Goal: Transaction & Acquisition: Purchase product/service

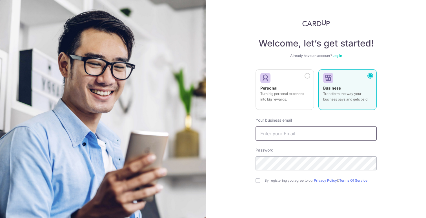
click at [296, 136] on input "text" at bounding box center [316, 134] width 121 height 14
type input "kelvin.lee@weareheroes.com.sg"
click at [337, 54] on link "Log in" at bounding box center [338, 56] width 10 height 4
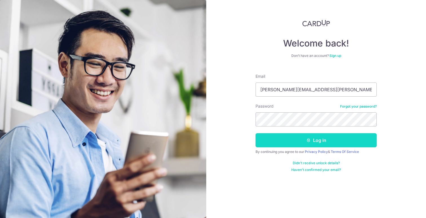
click at [312, 136] on button "Log in" at bounding box center [316, 140] width 121 height 14
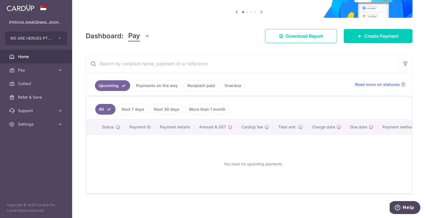
scroll to position [55, 0]
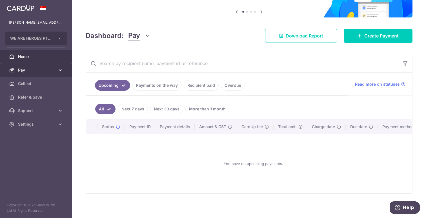
click at [37, 68] on span "Pay" at bounding box center [36, 70] width 37 height 6
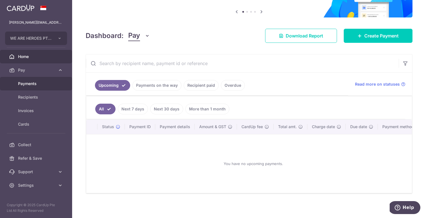
click at [34, 85] on span "Payments" at bounding box center [36, 84] width 37 height 6
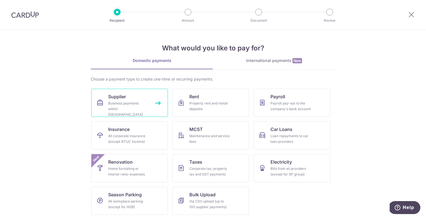
click at [148, 98] on link "Supplier Business payments within Singapore" at bounding box center [129, 103] width 77 height 28
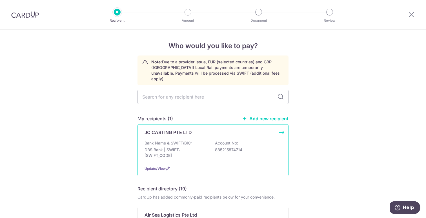
click at [194, 129] on div "JC CASTING PTE LTD" at bounding box center [210, 132] width 130 height 7
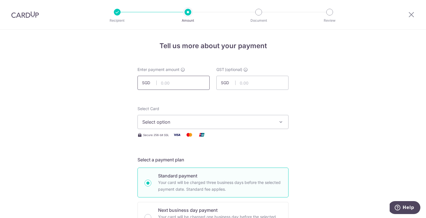
click at [182, 84] on input "text" at bounding box center [174, 83] width 72 height 14
type input "8,500.00"
click at [277, 129] on div "Select Card Select option Add credit card Your Cards **** 3422 Secure 256-bit S…" at bounding box center [213, 122] width 151 height 32
click at [271, 122] on span "Select option" at bounding box center [207, 122] width 131 height 7
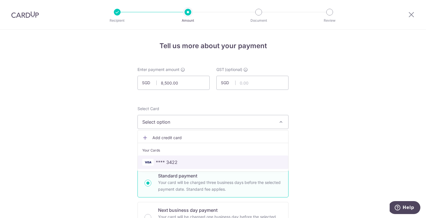
click at [252, 161] on span "**** 3422" at bounding box center [213, 162] width 142 height 7
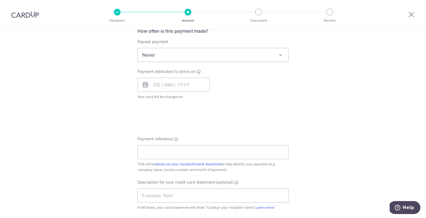
scroll to position [255, 0]
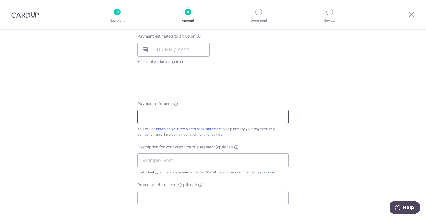
click at [228, 115] on input "Payment reference" at bounding box center [213, 117] width 151 height 14
drag, startPoint x: 151, startPoint y: 118, endPoint x: 139, endPoint y: 118, distance: 12.4
click at [139, 118] on input "DCLCASTINGJESSCLARK1ST50" at bounding box center [213, 117] width 151 height 14
click at [184, 116] on input "CLIFFORDCASTINGJESSCLARK1ST50" at bounding box center [213, 117] width 151 height 14
type input "ACWJESSCLARK1ST50"
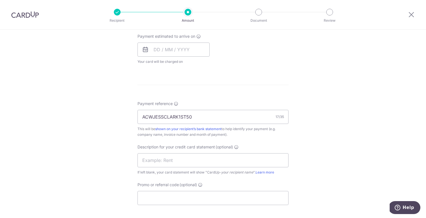
click at [318, 137] on div "Tell us more about your payment Enter payment amount SGD 8,500.00 8500.00 GST (…" at bounding box center [213, 48] width 426 height 548
click at [220, 156] on input "text" at bounding box center [213, 160] width 151 height 14
type input "ACWJESSCLARK1ST"
click at [381, 146] on div "Tell us more about your payment Enter payment amount SGD 8,500.00 8500.00 GST (…" at bounding box center [213, 48] width 426 height 548
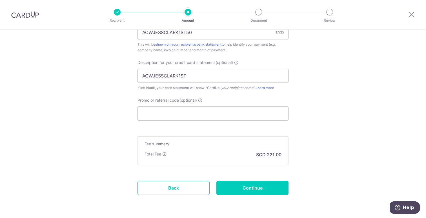
scroll to position [343, 0]
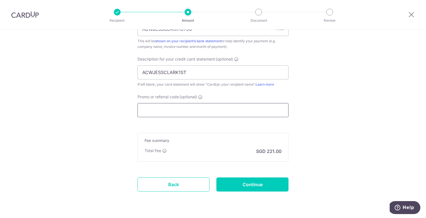
click at [246, 113] on input "Promo or referral code (optional)" at bounding box center [213, 110] width 151 height 14
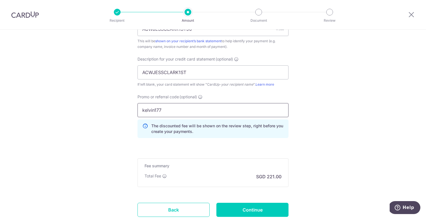
type input "kelvin177"
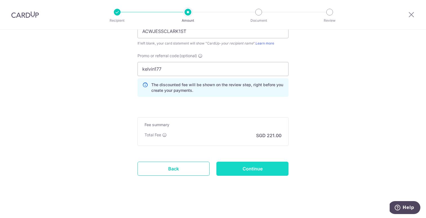
click at [256, 168] on input "Continue" at bounding box center [253, 169] width 72 height 14
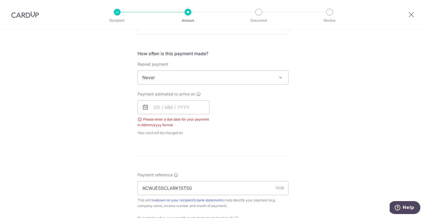
scroll to position [197, 0]
click at [184, 110] on input "text" at bounding box center [174, 108] width 72 height 14
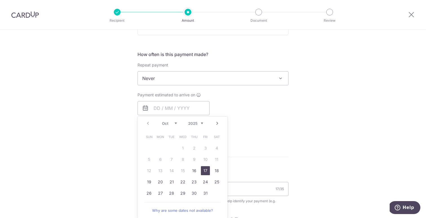
click at [204, 173] on link "17" at bounding box center [205, 170] width 9 height 9
type input "17/10/2025"
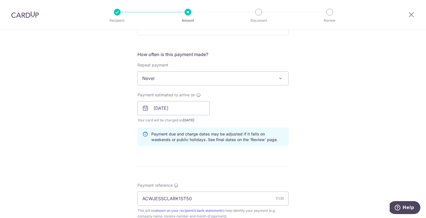
click at [343, 117] on div "Tell us more about your payment Enter payment amount SGD 8,500.00 8500.00 GST (…" at bounding box center [213, 131] width 426 height 596
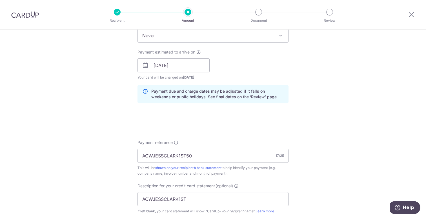
scroll to position [408, 0]
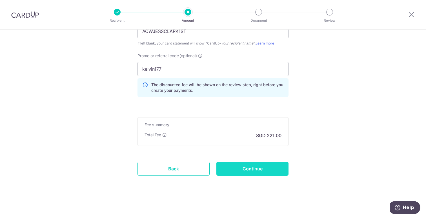
click at [257, 167] on input "Continue" at bounding box center [253, 169] width 72 height 14
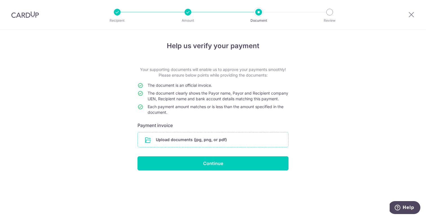
click at [183, 140] on input "file" at bounding box center [213, 140] width 151 height 15
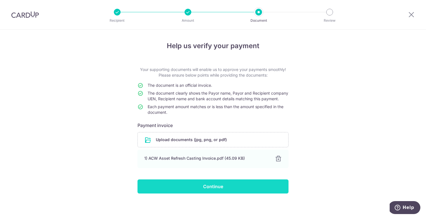
click at [195, 194] on input "Continue" at bounding box center [213, 187] width 151 height 14
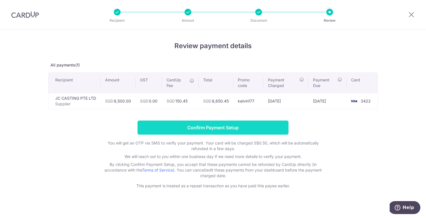
click at [261, 126] on input "Confirm Payment Setup" at bounding box center [213, 128] width 151 height 14
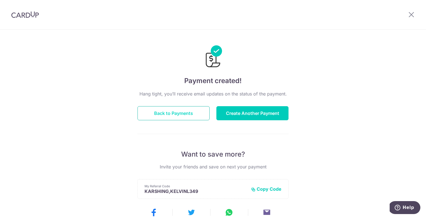
click at [190, 115] on button "Back to Payments" at bounding box center [174, 113] width 72 height 14
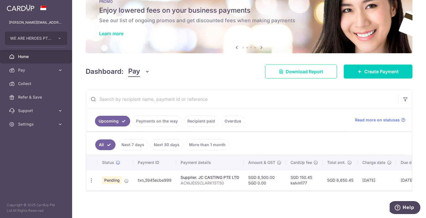
click at [155, 124] on link "Payments on the way" at bounding box center [157, 121] width 49 height 11
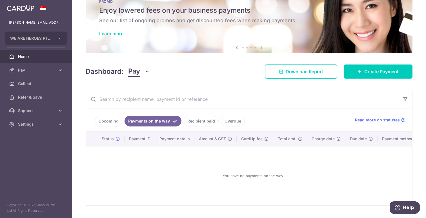
click at [112, 124] on link "Upcoming" at bounding box center [108, 121] width 27 height 11
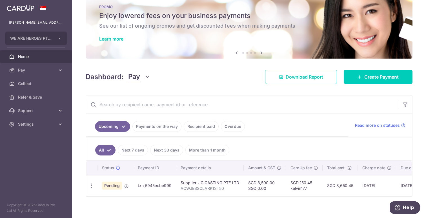
scroll to position [19, 0]
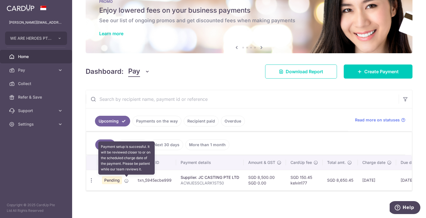
click at [127, 181] on icon at bounding box center [126, 181] width 5 height 5
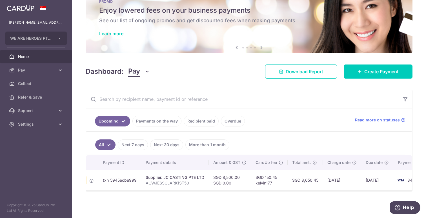
scroll to position [0, 57]
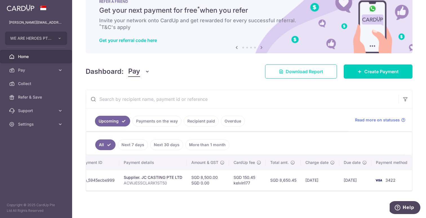
click at [299, 70] on span "Download Report" at bounding box center [305, 71] width 38 height 7
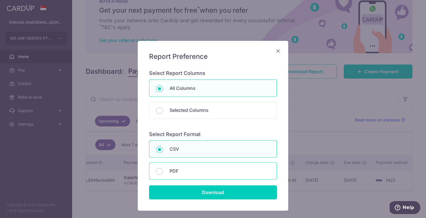
click at [200, 174] on p "PDF" at bounding box center [220, 171] width 100 height 7
click at [163, 174] on input "PDF" at bounding box center [159, 171] width 7 height 7
radio input "false"
radio input "true"
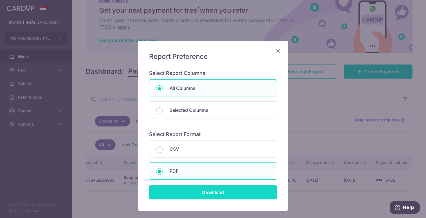
click at [208, 193] on input "Download" at bounding box center [213, 193] width 128 height 14
